Goal: Task Accomplishment & Management: Use online tool/utility

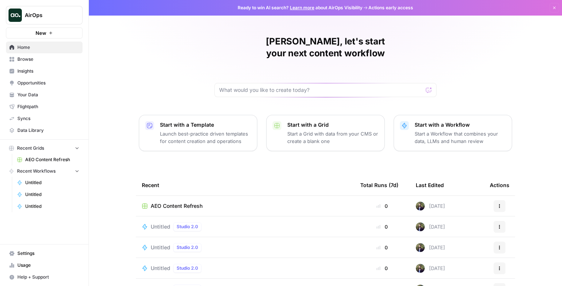
click at [54, 87] on link "Opportunities" at bounding box center [44, 83] width 77 height 12
click at [46, 82] on span "Opportunities" at bounding box center [48, 83] width 62 height 7
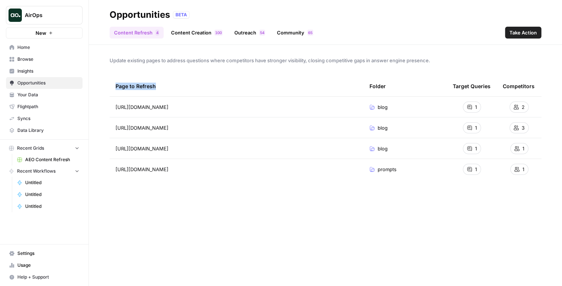
drag, startPoint x: 149, startPoint y: 88, endPoint x: 104, endPoint y: 87, distance: 45.2
click at [104, 87] on div "Update existing pages to address questions where competitors have stronger visi…" at bounding box center [326, 165] width 474 height 241
click at [166, 92] on div "Page to Refresh" at bounding box center [237, 86] width 242 height 20
drag, startPoint x: 117, startPoint y: 91, endPoint x: 206, endPoint y: 92, distance: 88.2
click at [206, 92] on div "Update existing pages to address questions where competitors have stronger visi…" at bounding box center [326, 165] width 474 height 241
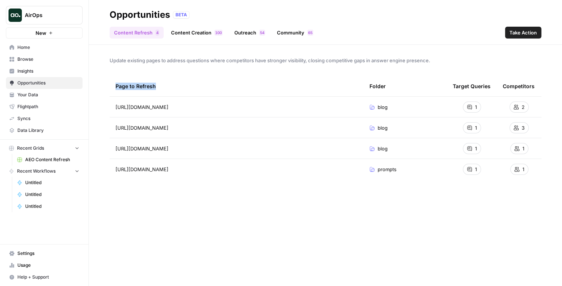
drag, startPoint x: 205, startPoint y: 90, endPoint x: 100, endPoint y: 85, distance: 105.4
click at [100, 85] on div "Update existing pages to address questions where competitors have stronger visi…" at bounding box center [326, 165] width 474 height 241
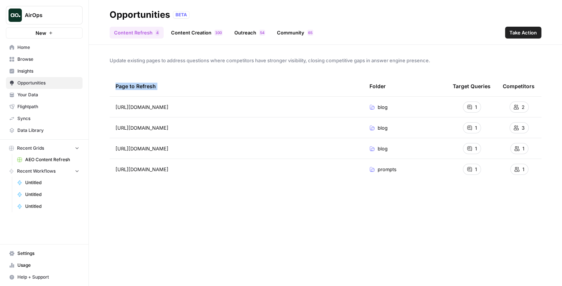
click at [102, 80] on div "Update existing pages to address questions where competitors have stronger visi…" at bounding box center [326, 165] width 474 height 241
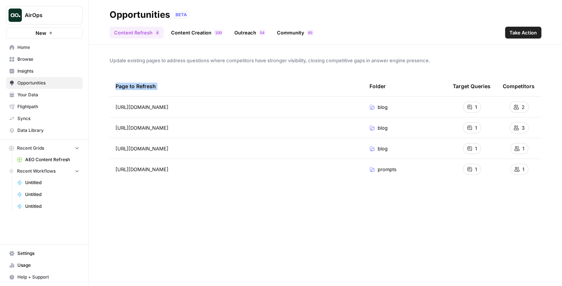
click at [102, 80] on div "Update existing pages to address questions where competitors have stronger visi…" at bounding box center [326, 165] width 474 height 241
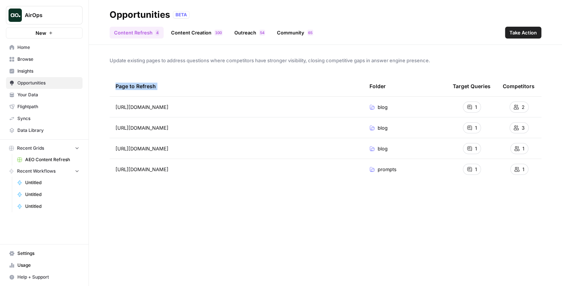
click at [102, 80] on div "Update existing pages to address questions where competitors have stronger visi…" at bounding box center [326, 165] width 474 height 241
click at [198, 37] on link "Content Creation 0 0 1" at bounding box center [197, 33] width 60 height 12
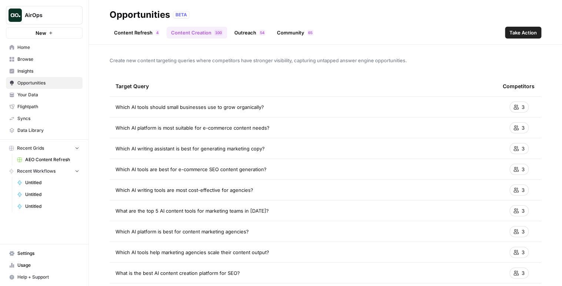
click at [243, 31] on link "Outreach 4 5" at bounding box center [250, 33] width 40 height 12
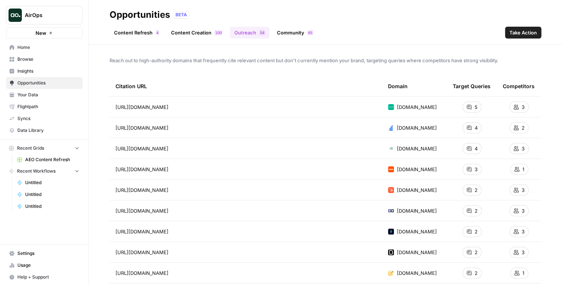
click at [275, 34] on link "Community 5 6" at bounding box center [295, 33] width 45 height 12
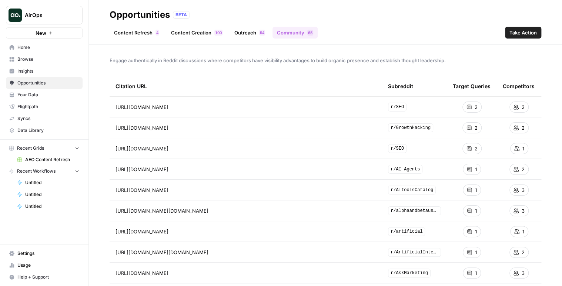
click at [256, 34] on link "Outreach 4 5" at bounding box center [250, 33] width 40 height 12
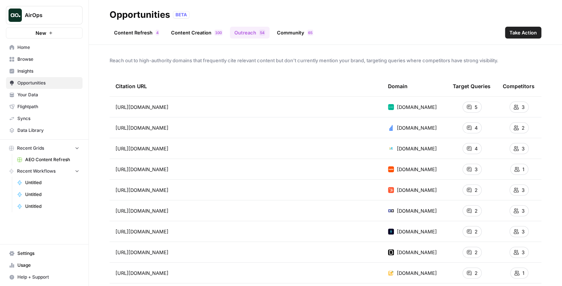
click at [200, 30] on link "Content Creation 0 0 1" at bounding box center [197, 33] width 60 height 12
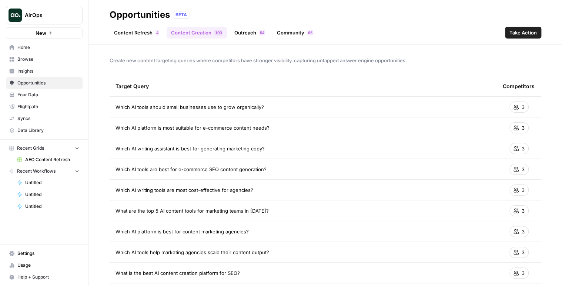
click at [147, 30] on link "Content Refresh 4" at bounding box center [137, 33] width 54 height 12
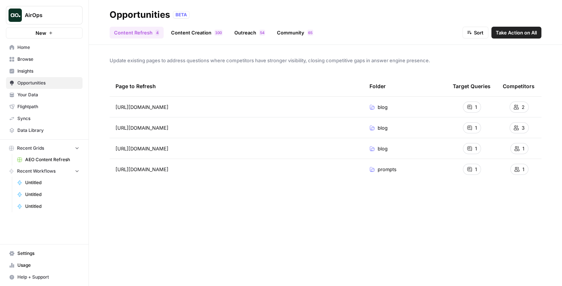
click at [466, 33] on button "Sort" at bounding box center [476, 33] width 26 height 12
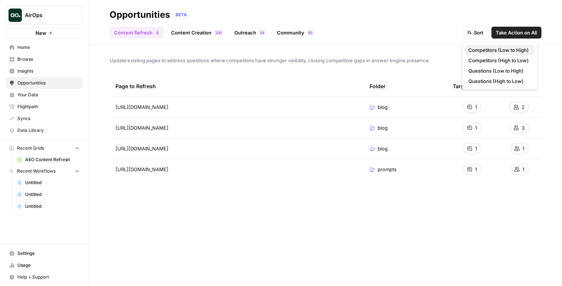
click at [474, 54] on button "Competitors (Low to High)" at bounding box center [499, 50] width 69 height 10
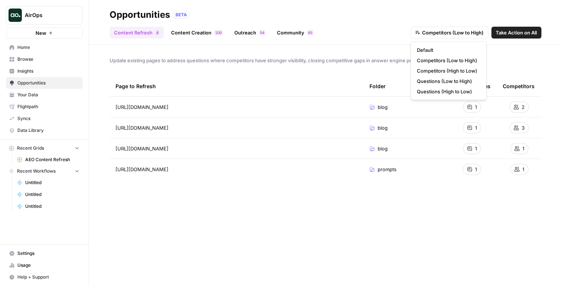
click at [476, 37] on button "Competitors (Low to High)" at bounding box center [450, 33] width 78 height 12
click at [453, 73] on span "Competitors (High to Low)" at bounding box center [447, 70] width 60 height 7
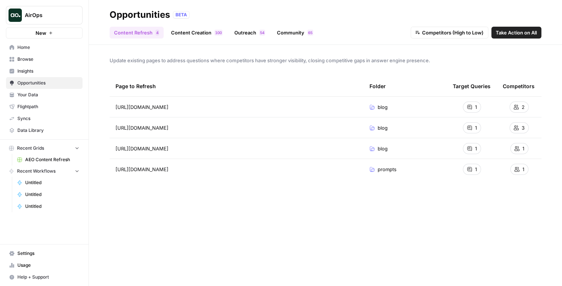
drag, startPoint x: 255, startPoint y: 173, endPoint x: 238, endPoint y: 205, distance: 36.0
click at [238, 205] on div "Page to Refresh Folder Target Queries Competitors https://www.airops.com/blog/a…" at bounding box center [326, 175] width 432 height 198
click at [238, 205] on div "Page to Refresh Folder Target Queries Competitors [URL][DOMAIN_NAME] blog 1 2 […" at bounding box center [326, 175] width 432 height 198
click at [518, 34] on span "Take Action on All" at bounding box center [516, 32] width 41 height 7
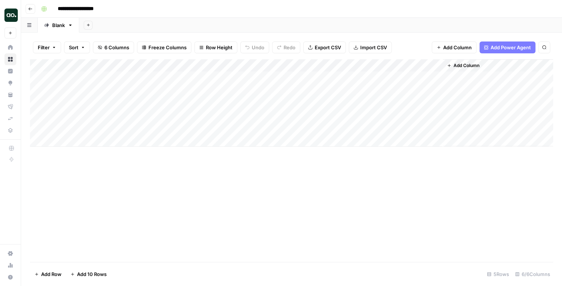
click at [30, 9] on icon "button" at bounding box center [31, 8] width 4 height 3
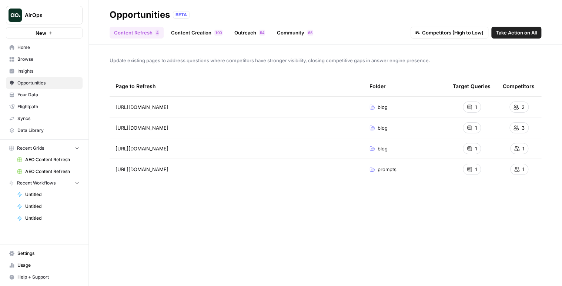
click at [352, 21] on div "Content Refresh 4 Content Creation 0 0 1 Outreach 4 5 Community 5 6 Competitors…" at bounding box center [326, 30] width 432 height 18
drag, startPoint x: 290, startPoint y: 109, endPoint x: 171, endPoint y: 105, distance: 119.4
click at [171, 105] on div "https://www.airops.com/blog/ai-prompts-to-get-unique-content Go to page" at bounding box center [237, 107] width 242 height 9
click at [169, 105] on span "[URL][DOMAIN_NAME]" at bounding box center [142, 106] width 53 height 7
click at [117, 103] on td at bounding box center [119, 107] width 18 height 20
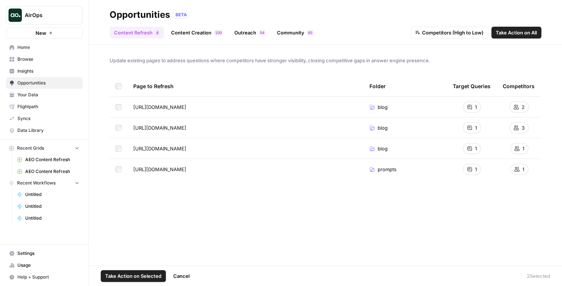
click at [181, 277] on span "Cancel" at bounding box center [181, 275] width 16 height 7
click at [184, 280] on button "Cancel" at bounding box center [181, 276] width 25 height 12
click at [186, 278] on span "Cancel" at bounding box center [181, 275] width 16 height 7
click at [186, 282] on footer "Take Action on Selected Cancel 2 Selected" at bounding box center [326, 276] width 474 height 20
click at [178, 271] on button "Cancel" at bounding box center [181, 276] width 25 height 12
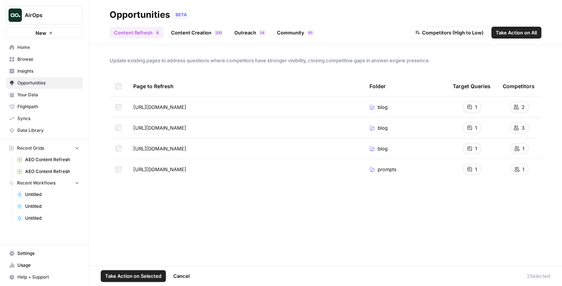
click at [185, 275] on span "Cancel" at bounding box center [181, 275] width 16 height 7
click at [183, 278] on span "Cancel" at bounding box center [181, 275] width 16 height 7
click at [182, 276] on span "Cancel" at bounding box center [181, 275] width 16 height 7
click at [181, 275] on span "Cancel" at bounding box center [181, 275] width 16 height 7
drag, startPoint x: 181, startPoint y: 275, endPoint x: 179, endPoint y: 269, distance: 6.3
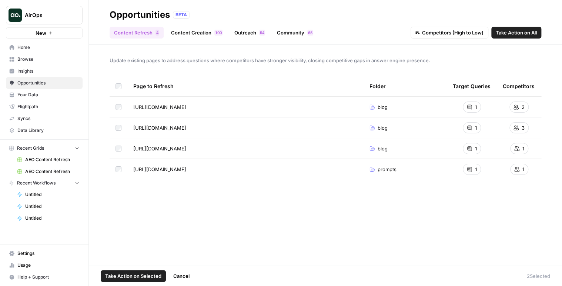
click at [180, 275] on span "Cancel" at bounding box center [181, 275] width 16 height 7
click at [179, 270] on button "Cancel" at bounding box center [181, 276] width 25 height 12
click at [179, 275] on span "Cancel" at bounding box center [181, 275] width 16 height 7
click at [185, 279] on span "Cancel" at bounding box center [181, 275] width 16 height 7
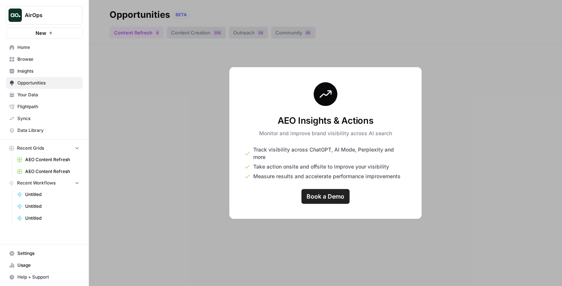
click at [192, 121] on div at bounding box center [326, 143] width 474 height 286
click at [44, 75] on link "Insights" at bounding box center [44, 71] width 77 height 12
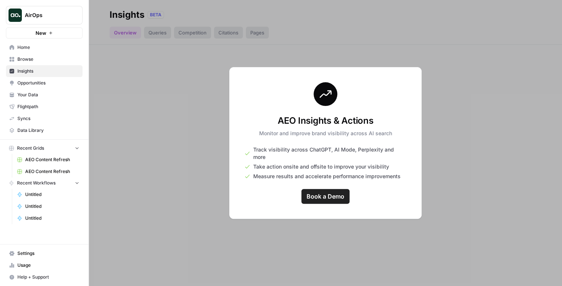
click at [46, 83] on span "Opportunities" at bounding box center [48, 83] width 62 height 7
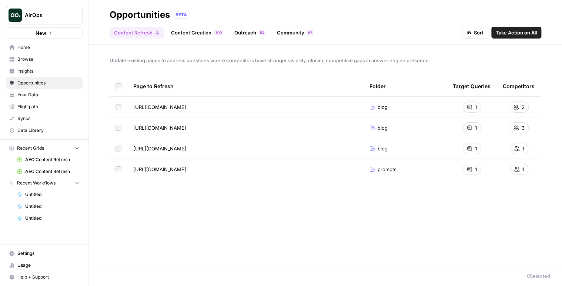
click at [482, 25] on div "Content Refresh 4 Content Creation 0 0 1 Outreach 4 5 Community 5 6 Sort Take A…" at bounding box center [326, 30] width 432 height 18
click at [481, 29] on span "Sort" at bounding box center [479, 32] width 10 height 7
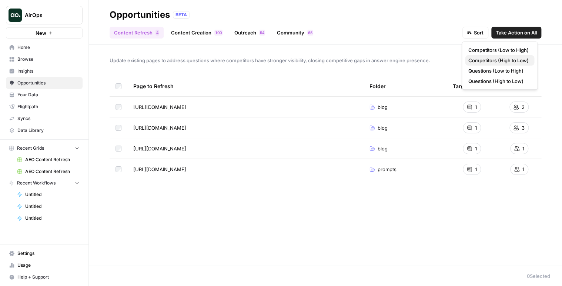
click at [483, 62] on span "Competitors (High to Low)" at bounding box center [498, 60] width 60 height 7
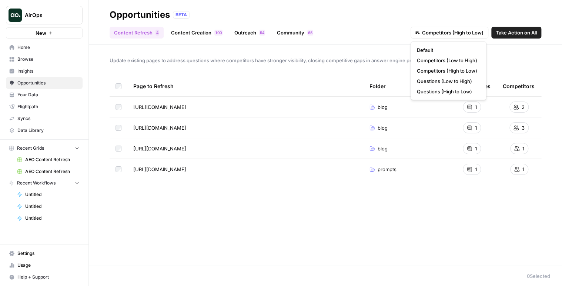
click at [462, 36] on span "Competitors (High to Low)" at bounding box center [453, 32] width 62 height 7
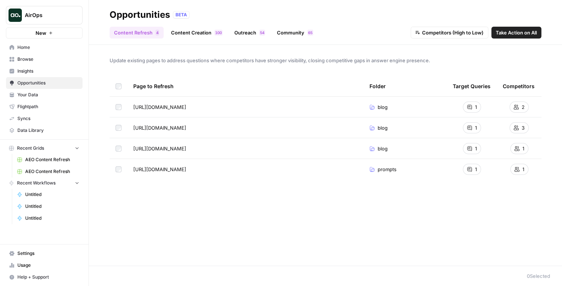
click at [459, 35] on span "Competitors (High to Low)" at bounding box center [453, 32] width 62 height 7
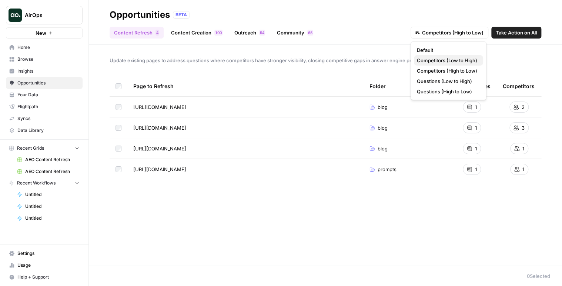
click at [453, 63] on span "Competitors (Low to High)" at bounding box center [447, 60] width 60 height 7
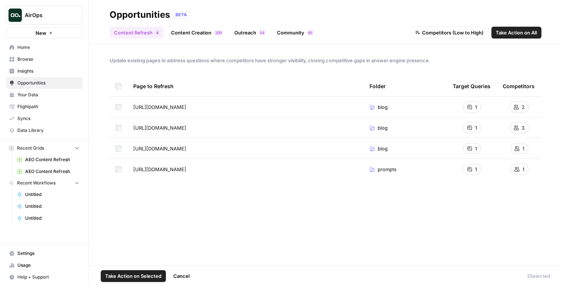
click at [196, 276] on footer "Take Action on Selected Cancel 3 Selected" at bounding box center [326, 276] width 474 height 20
click at [187, 275] on span "Cancel" at bounding box center [181, 275] width 16 height 7
click at [119, 132] on td at bounding box center [119, 127] width 18 height 20
click at [122, 127] on td at bounding box center [119, 127] width 18 height 20
click at [180, 274] on span "Cancel" at bounding box center [181, 275] width 16 height 7
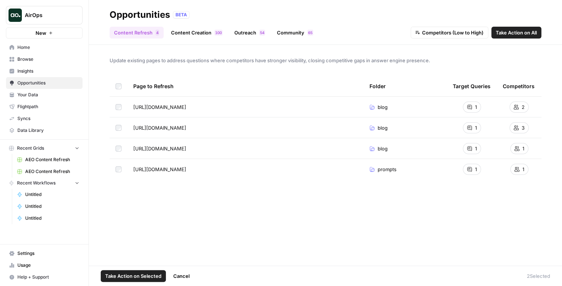
click at [182, 276] on span "Cancel" at bounding box center [181, 275] width 16 height 7
click at [119, 152] on td at bounding box center [119, 148] width 18 height 20
click at [183, 275] on span "Cancel" at bounding box center [181, 275] width 16 height 7
click at [183, 274] on span "Cancel" at bounding box center [181, 275] width 16 height 7
click at [186, 276] on span "Cancel" at bounding box center [181, 275] width 16 height 7
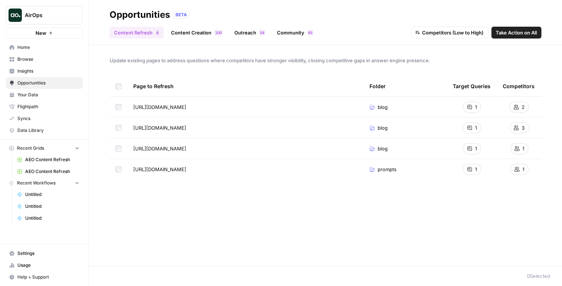
click at [215, 213] on div "Page to Refresh Folder Target Queries Competitors [URL][DOMAIN_NAME] blog 1 2 […" at bounding box center [326, 165] width 432 height 178
click at [195, 28] on link "Content Creation 0 0 1" at bounding box center [197, 33] width 60 height 12
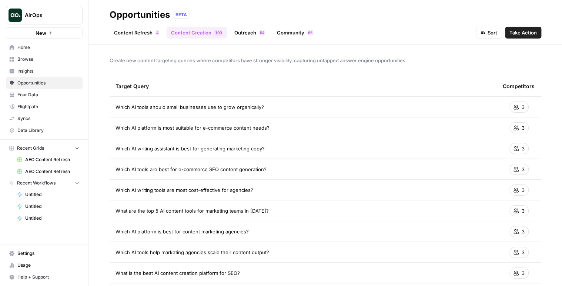
click at [142, 31] on link "Content Refresh 4" at bounding box center [137, 33] width 54 height 12
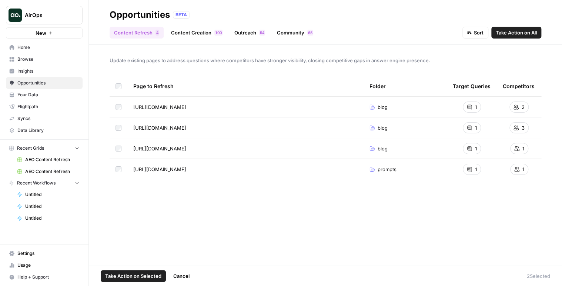
click at [180, 273] on span "Cancel" at bounding box center [181, 275] width 16 height 7
click at [123, 123] on td at bounding box center [119, 127] width 18 height 20
click at [188, 274] on span "Cancel" at bounding box center [181, 275] width 16 height 7
click at [163, 239] on div "Page to Refresh Folder Target Queries Competitors [URL][DOMAIN_NAME] blog 1 2 […" at bounding box center [326, 165] width 432 height 178
drag, startPoint x: 180, startPoint y: 278, endPoint x: 183, endPoint y: 272, distance: 6.8
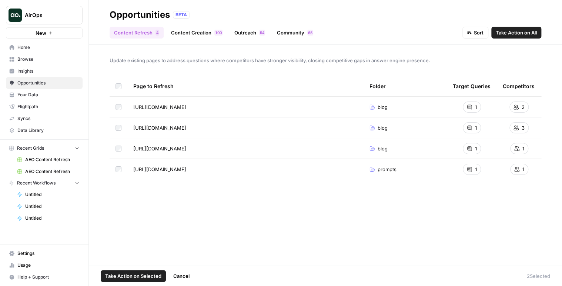
click at [180, 278] on span "Cancel" at bounding box center [181, 275] width 16 height 7
click at [218, 193] on div "Page to Refresh Folder Target Queries Competitors [URL][DOMAIN_NAME] blog 1 2 […" at bounding box center [326, 165] width 432 height 178
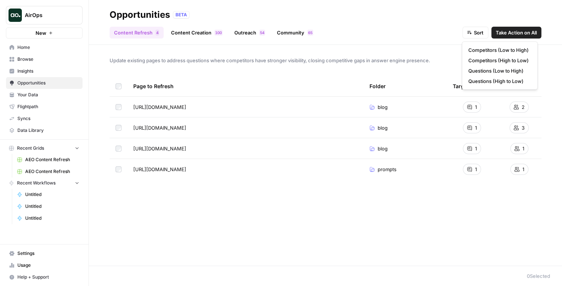
click at [474, 32] on span "Sort" at bounding box center [479, 32] width 10 height 7
click at [486, 51] on span "Competitors (Low to High)" at bounding box center [498, 49] width 60 height 7
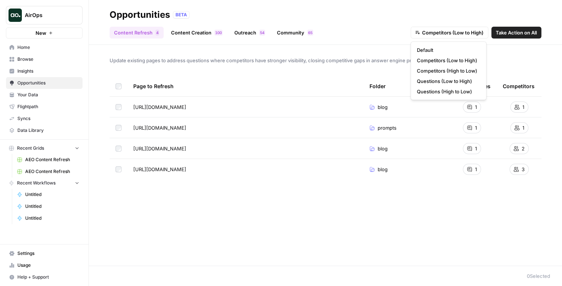
click at [469, 37] on button "Competitors (Low to High)" at bounding box center [450, 33] width 78 height 12
click at [464, 69] on span "Competitors (High to Low)" at bounding box center [447, 70] width 60 height 7
click at [468, 33] on span "Competitors (High to Low)" at bounding box center [453, 32] width 62 height 7
click at [455, 68] on span "Competitors (High to Low)" at bounding box center [447, 70] width 60 height 7
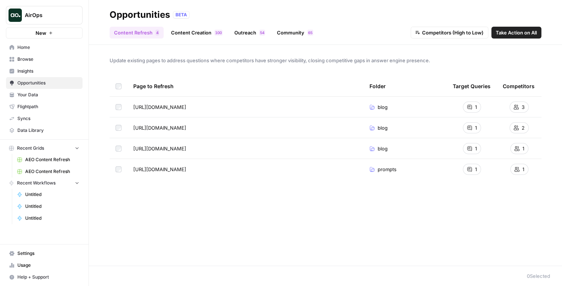
drag, startPoint x: 454, startPoint y: 31, endPoint x: 454, endPoint y: 35, distance: 4.1
click at [454, 31] on span "Competitors (High to Low)" at bounding box center [453, 32] width 62 height 7
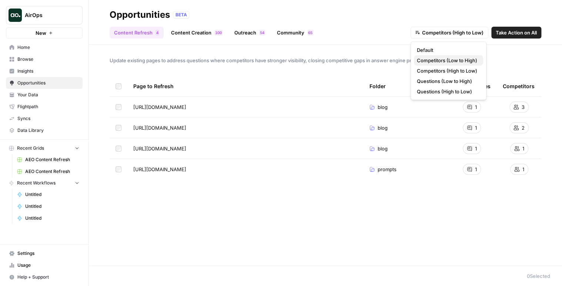
click at [451, 58] on span "Competitors (Low to High)" at bounding box center [447, 60] width 60 height 7
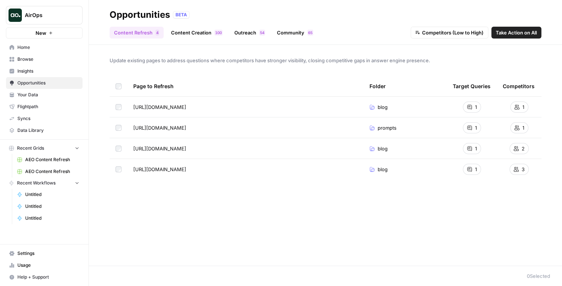
click at [456, 31] on span "Competitors (Low to High)" at bounding box center [453, 32] width 62 height 7
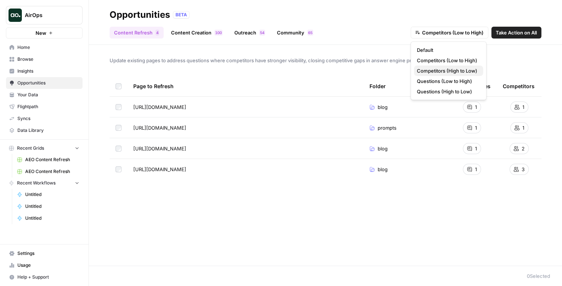
click at [446, 67] on span "Competitors (High to Low)" at bounding box center [447, 70] width 60 height 7
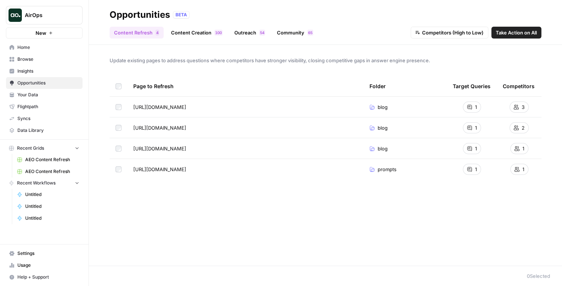
click at [449, 31] on span "Competitors (High to Low)" at bounding box center [453, 32] width 62 height 7
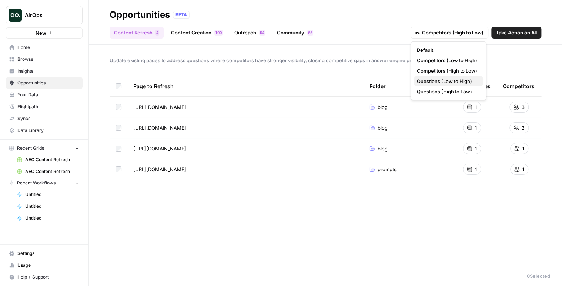
click at [444, 81] on span "Questions (Low to High)" at bounding box center [447, 80] width 60 height 7
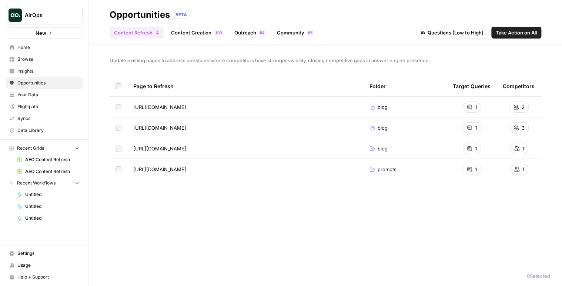
click at [448, 34] on span "Questions (Low to High)" at bounding box center [456, 32] width 56 height 7
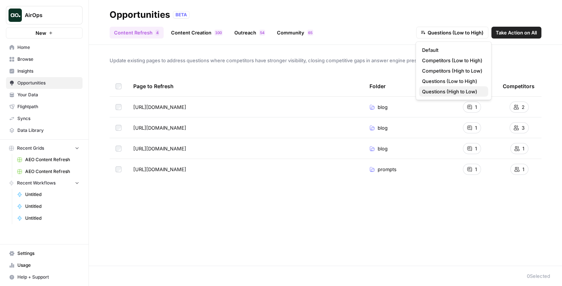
click at [436, 93] on span "Questions (High to Low)" at bounding box center [452, 91] width 60 height 7
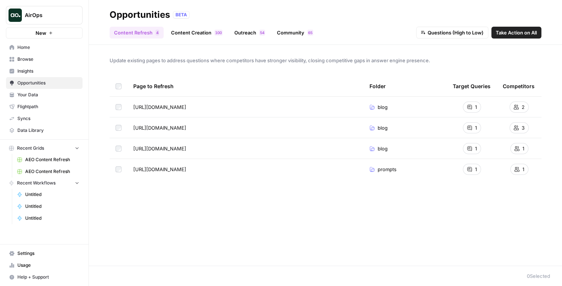
click at [468, 36] on button "Questions (High to Low)" at bounding box center [452, 33] width 72 height 12
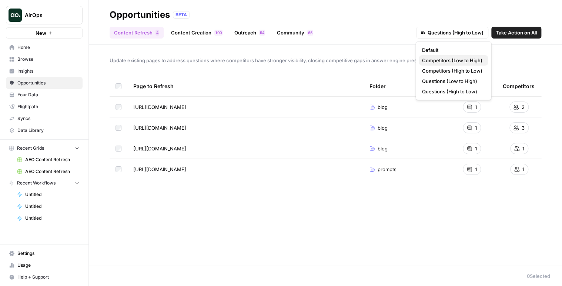
click at [461, 60] on span "Competitors (Low to High)" at bounding box center [452, 60] width 60 height 7
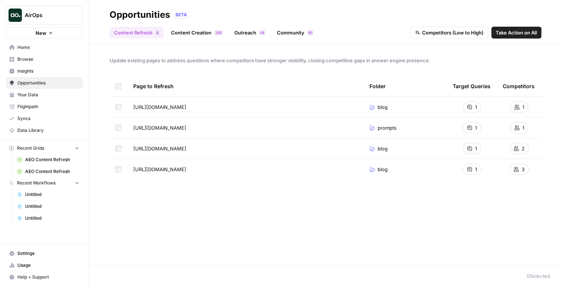
click at [460, 38] on button "Competitors (Low to High)" at bounding box center [450, 33] width 78 height 12
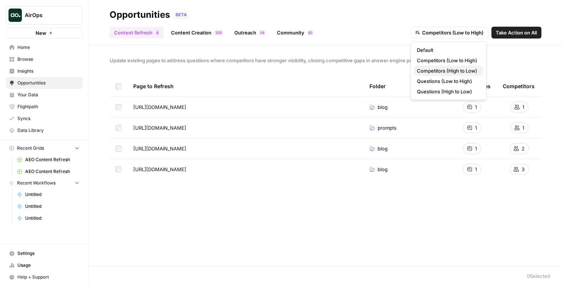
click at [454, 69] on span "Competitors (High to Low)" at bounding box center [447, 70] width 60 height 7
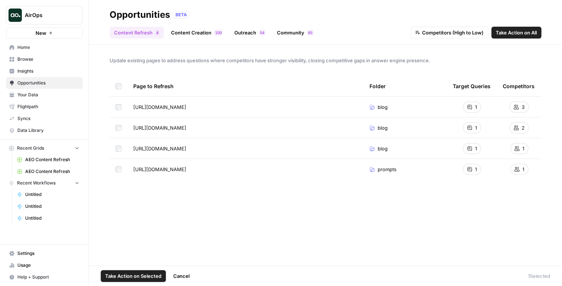
click at [119, 151] on td at bounding box center [119, 148] width 18 height 20
click at [181, 275] on span "Cancel" at bounding box center [181, 275] width 16 height 7
click at [116, 130] on td at bounding box center [119, 127] width 18 height 20
click at [183, 276] on span "Cancel" at bounding box center [181, 275] width 16 height 7
click at [183, 275] on span "Cancel" at bounding box center [181, 275] width 16 height 7
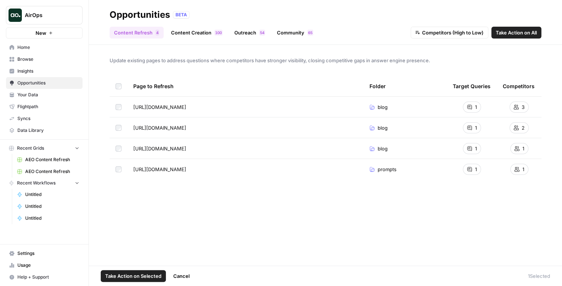
click at [118, 145] on td at bounding box center [119, 148] width 18 height 20
